Goal: Contribute content: Add original content to the website for others to see

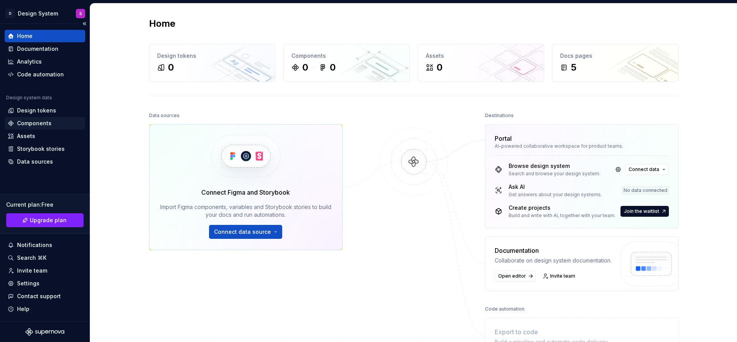
click at [44, 122] on div "Components" at bounding box center [34, 123] width 34 height 8
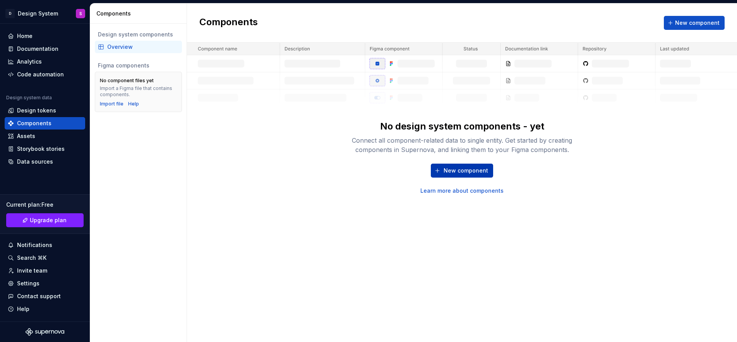
click at [473, 172] on span "New component" at bounding box center [466, 171] width 45 height 8
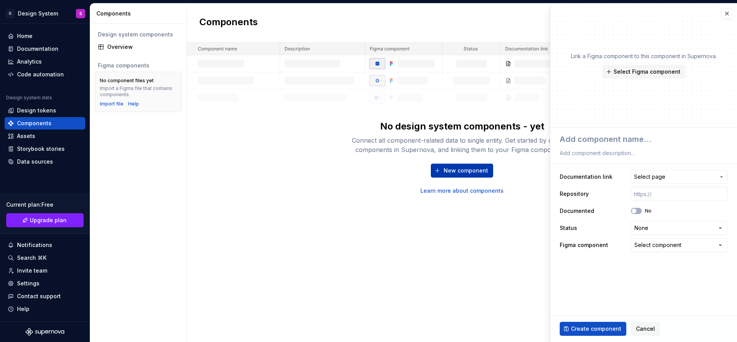
type textarea "*"
click at [653, 248] on div "Select component" at bounding box center [658, 245] width 47 height 8
click at [653, 248] on html "**********" at bounding box center [368, 171] width 737 height 342
click at [723, 12] on button "button" at bounding box center [727, 13] width 11 height 11
